Goal: Information Seeking & Learning: Find specific fact

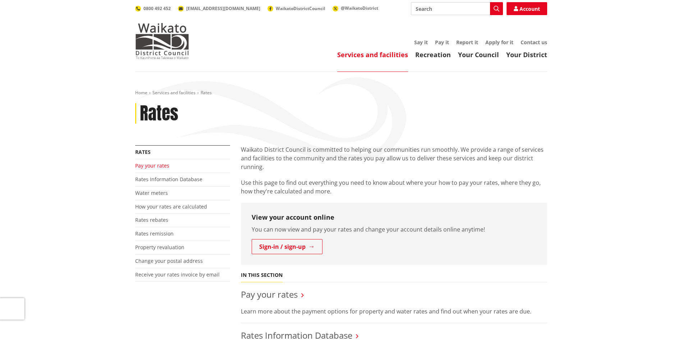
click at [146, 169] on link "Pay your rates" at bounding box center [152, 165] width 34 height 7
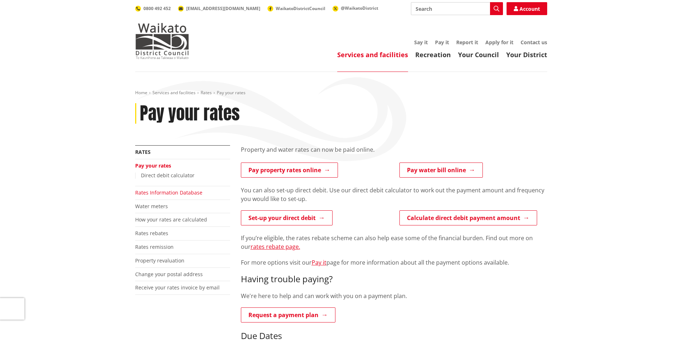
click at [161, 193] on link "Rates Information Database" at bounding box center [168, 192] width 67 height 7
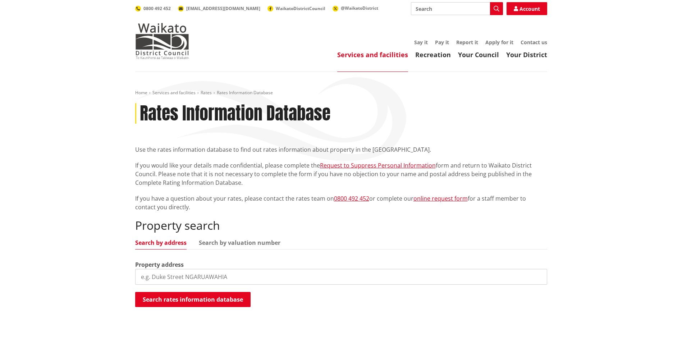
click at [186, 277] on input "search" at bounding box center [341, 277] width 412 height 16
click at [196, 298] on button "Search rates information database" at bounding box center [192, 299] width 115 height 15
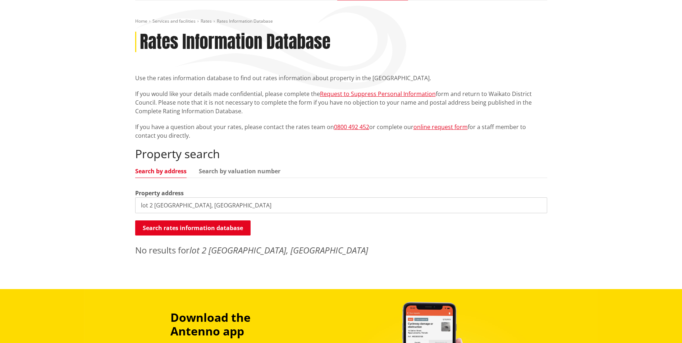
scroll to position [108, 0]
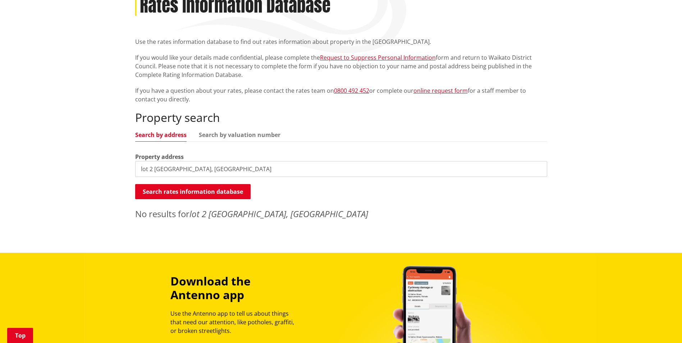
click at [194, 169] on input "lot 2 pekapeka lane, cambridge" at bounding box center [341, 169] width 412 height 16
drag, startPoint x: 193, startPoint y: 170, endPoint x: 368, endPoint y: 175, distance: 175.2
click at [368, 175] on input "lot 2 pekapeka lane, cambridge" at bounding box center [341, 169] width 412 height 16
click at [206, 167] on input "lot 2 pekapeka lane" at bounding box center [341, 169] width 412 height 16
click at [207, 166] on input "lot 2 pekapeka lane" at bounding box center [341, 169] width 412 height 16
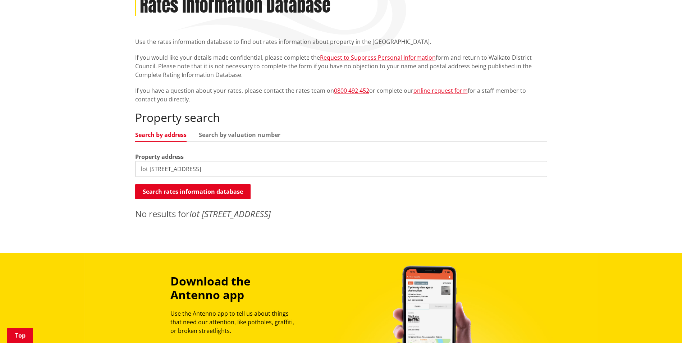
click at [207, 167] on input "lot 2 pekapeka lane" at bounding box center [341, 169] width 412 height 16
click at [205, 168] on input "lot 2 pekapeka lane" at bounding box center [341, 169] width 412 height 16
drag, startPoint x: 205, startPoint y: 168, endPoint x: 137, endPoint y: 172, distance: 68.5
click at [137, 172] on input "lot 2 pekapeka lane" at bounding box center [341, 169] width 412 height 16
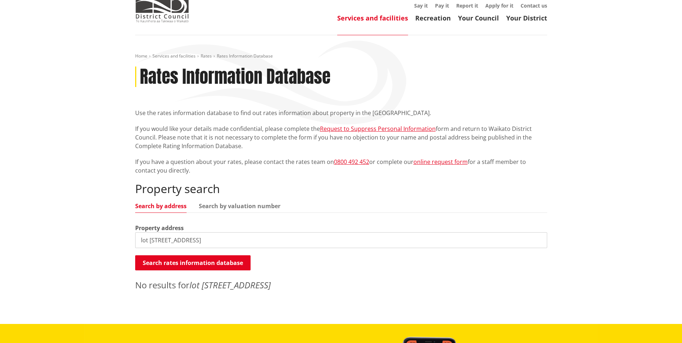
scroll to position [72, 0]
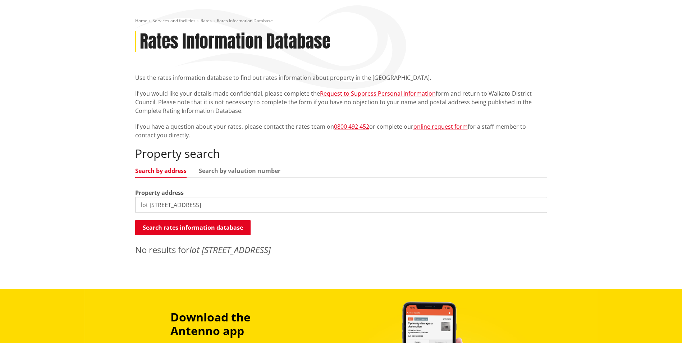
click at [215, 203] on input "lot 2 pekapeka lane" at bounding box center [341, 205] width 412 height 16
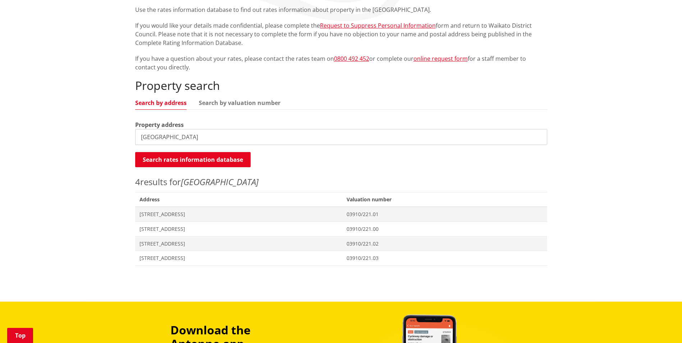
scroll to position [108, 0]
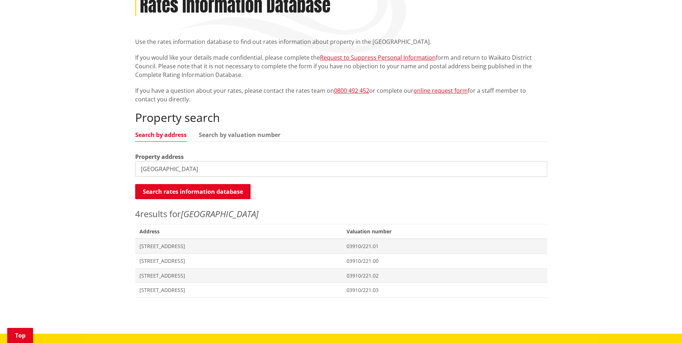
click at [185, 170] on input "cambridge" at bounding box center [341, 169] width 412 height 16
click at [186, 169] on input "cambridge" at bounding box center [341, 169] width 412 height 16
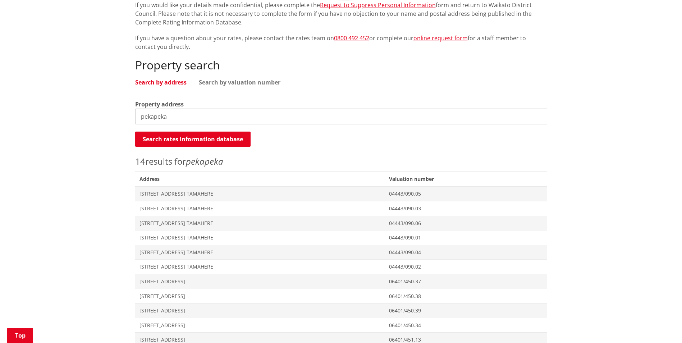
scroll to position [144, 0]
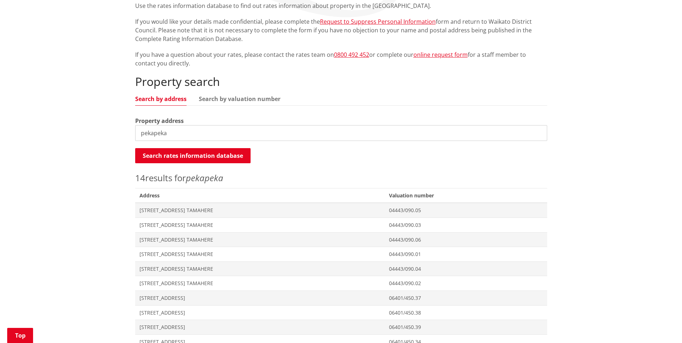
click at [142, 133] on input "pekapeka" at bounding box center [341, 133] width 412 height 16
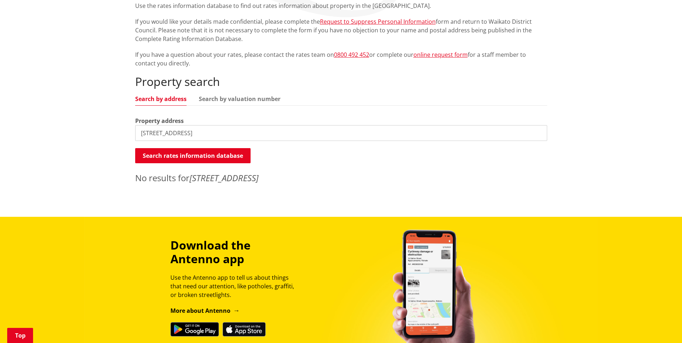
click at [176, 127] on input "2 pekapeka lane" at bounding box center [341, 133] width 412 height 16
type input "2 pekapeka"
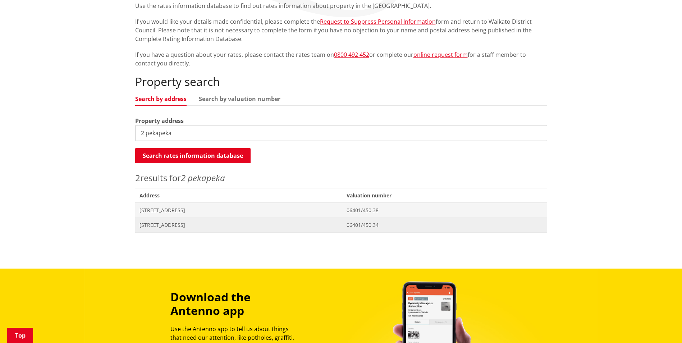
click at [173, 225] on span "[STREET_ADDRESS]" at bounding box center [239, 225] width 199 height 7
